Goal: Navigation & Orientation: Find specific page/section

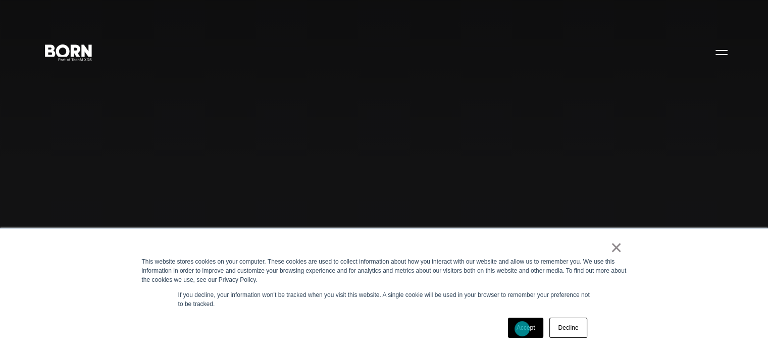
click at [523, 329] on link "Accept" at bounding box center [526, 328] width 36 height 20
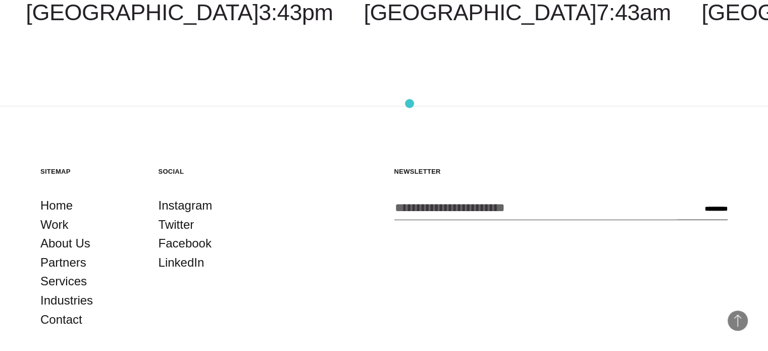
scroll to position [2648, 0]
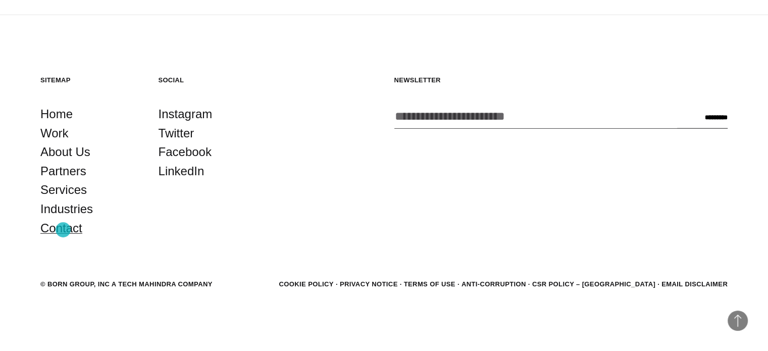
click at [63, 230] on link "Contact" at bounding box center [61, 228] width 42 height 19
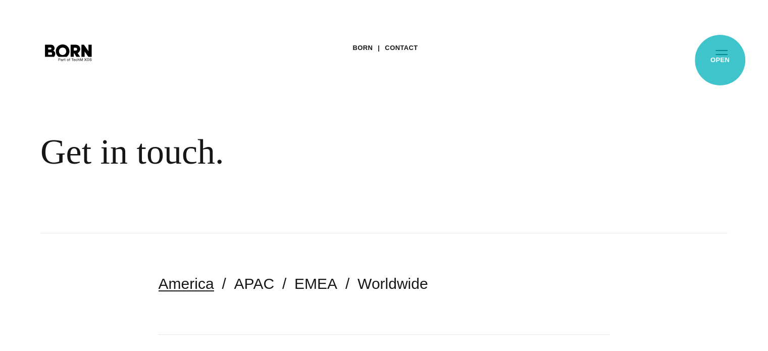
click at [720, 60] on button "Primary Menu" at bounding box center [721, 51] width 24 height 21
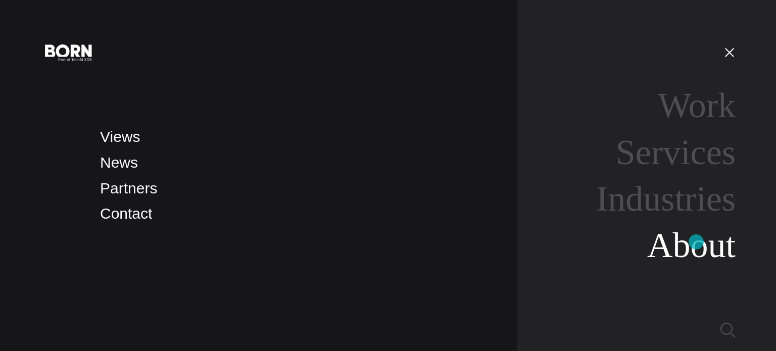
click at [696, 242] on link "About" at bounding box center [691, 245] width 88 height 39
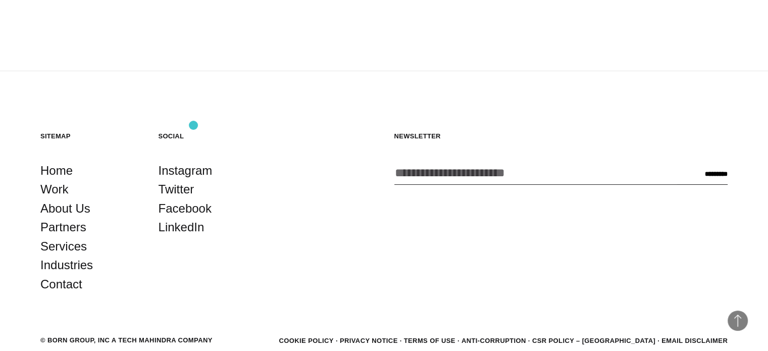
scroll to position [3409, 0]
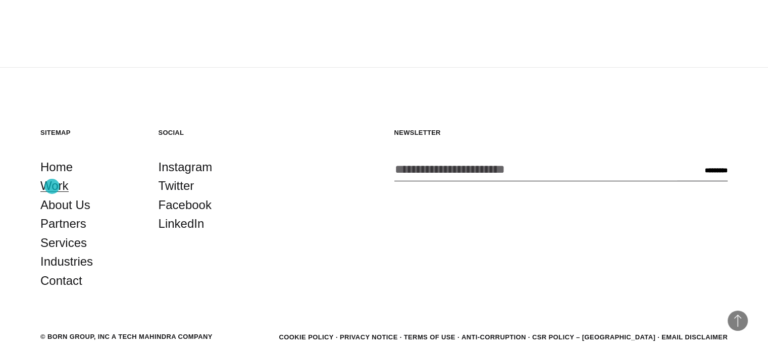
click at [52, 186] on link "Work" at bounding box center [54, 185] width 28 height 19
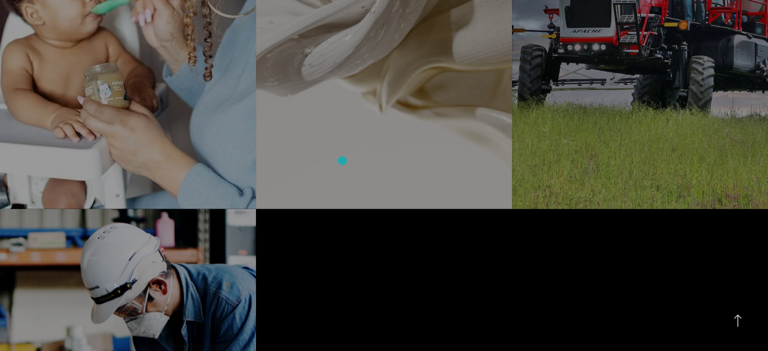
scroll to position [2429, 0]
